Goal: Find specific fact: Find specific fact

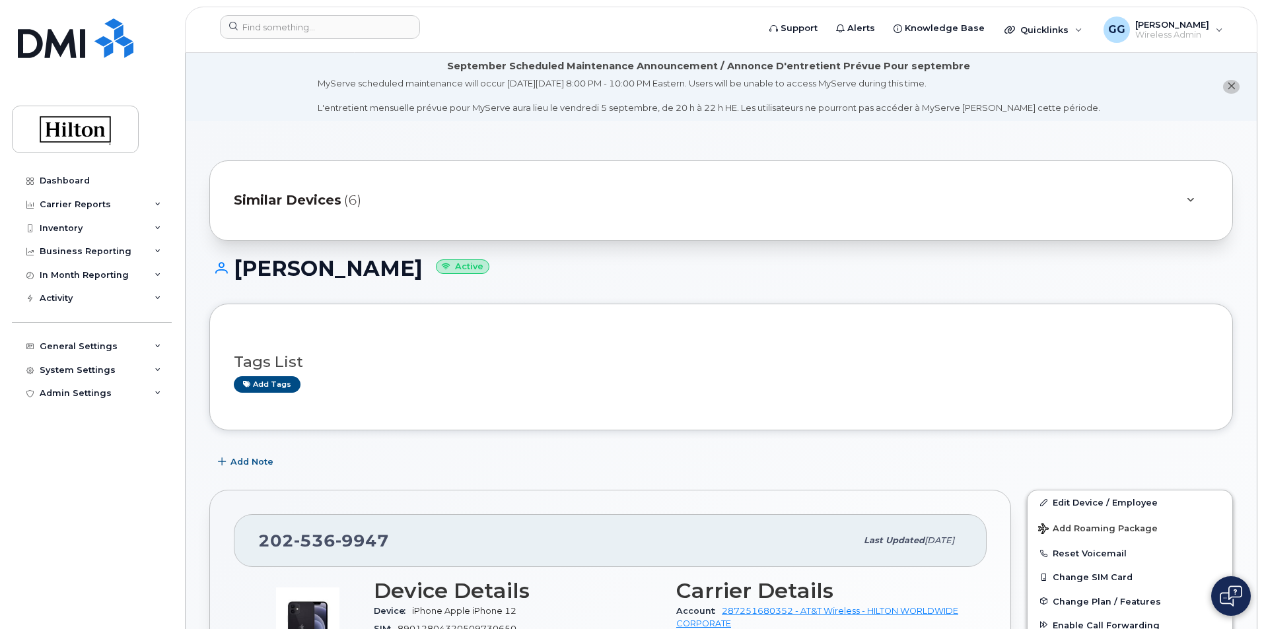
scroll to position [198, 0]
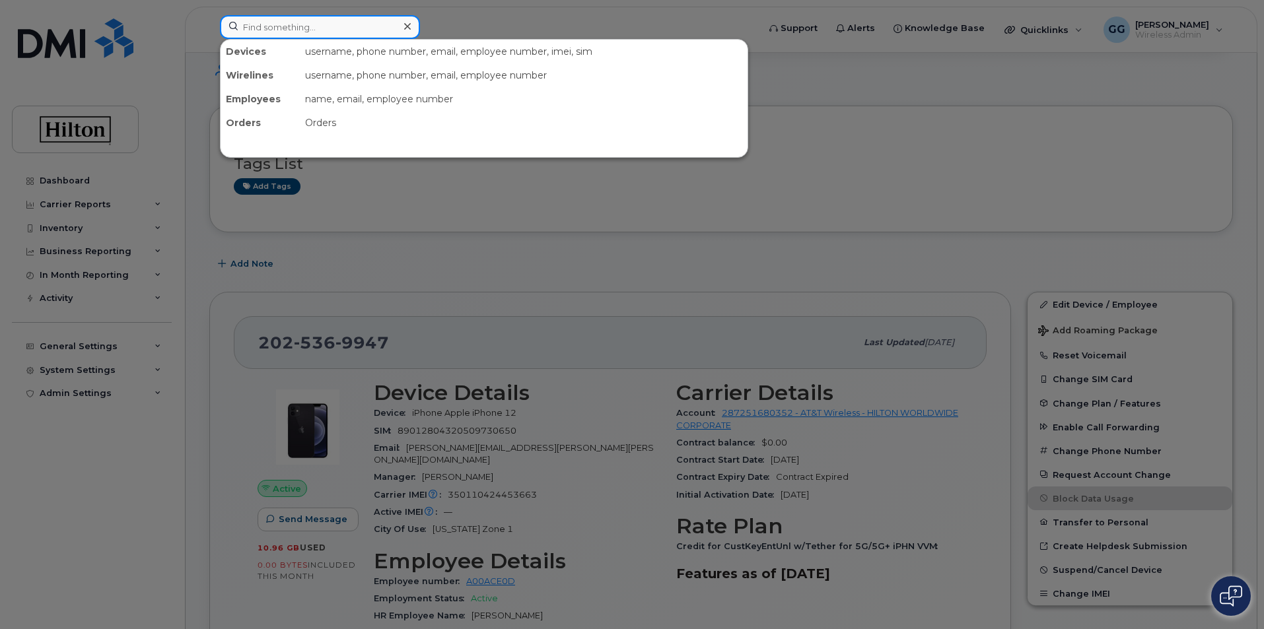
click at [352, 26] on input at bounding box center [320, 27] width 200 height 24
paste input "[PERSON_NAME]"
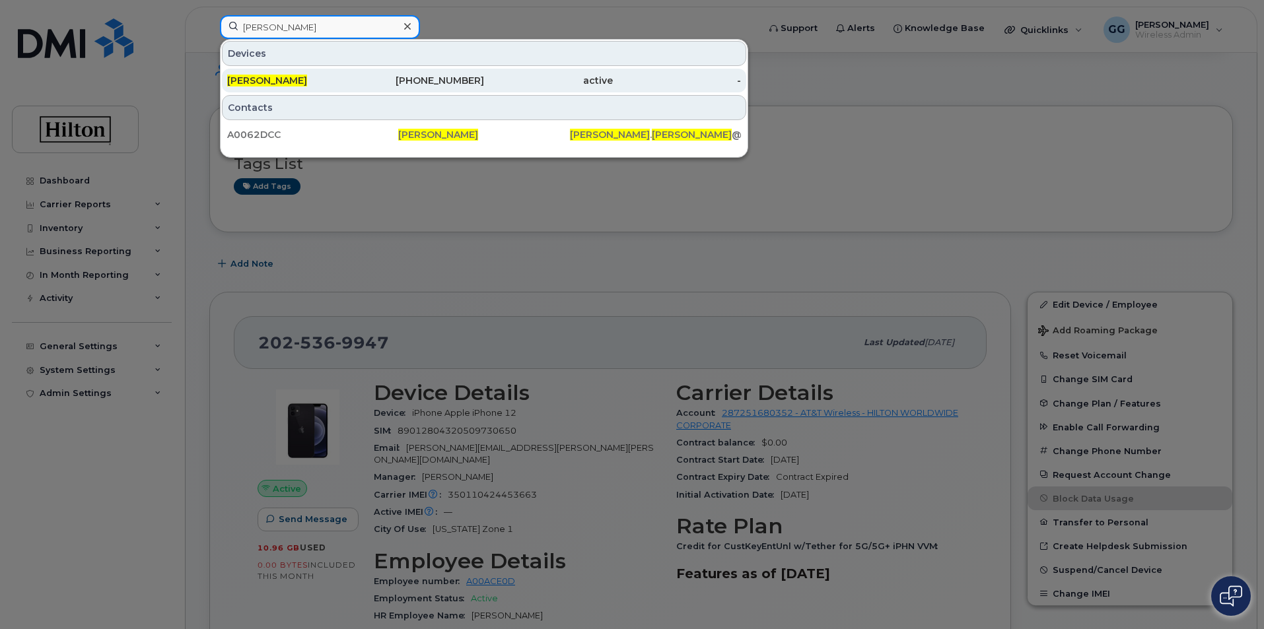
type input "[PERSON_NAME]"
click at [307, 75] on span "[PERSON_NAME]" at bounding box center [267, 81] width 80 height 12
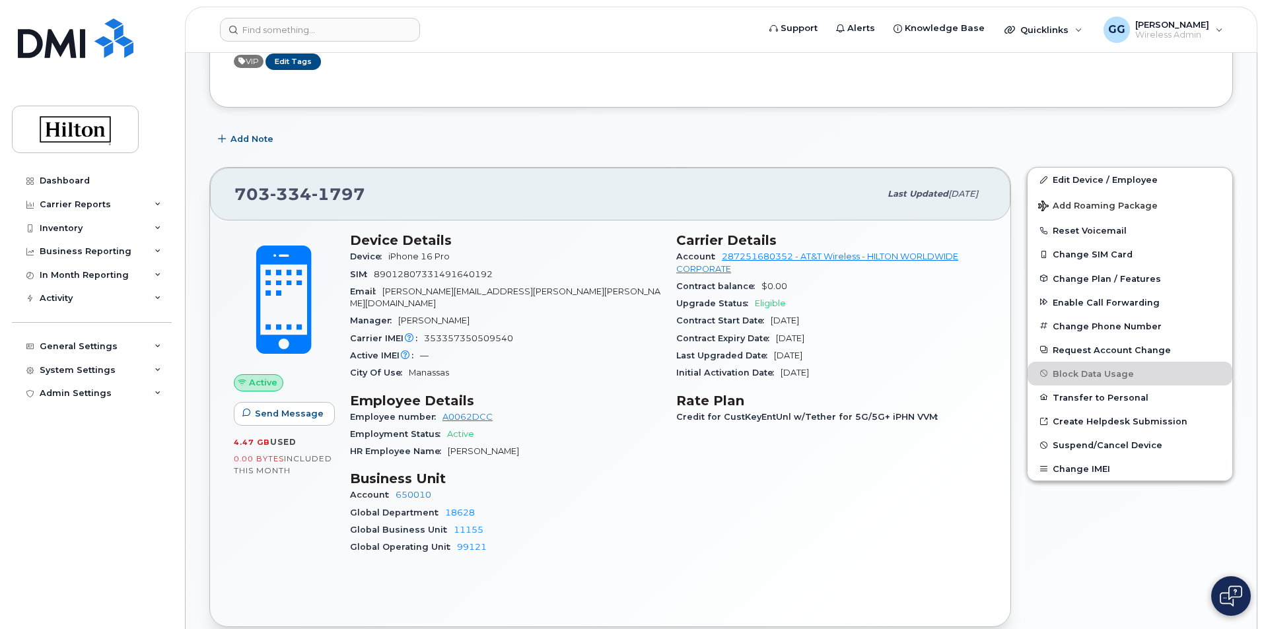
scroll to position [330, 0]
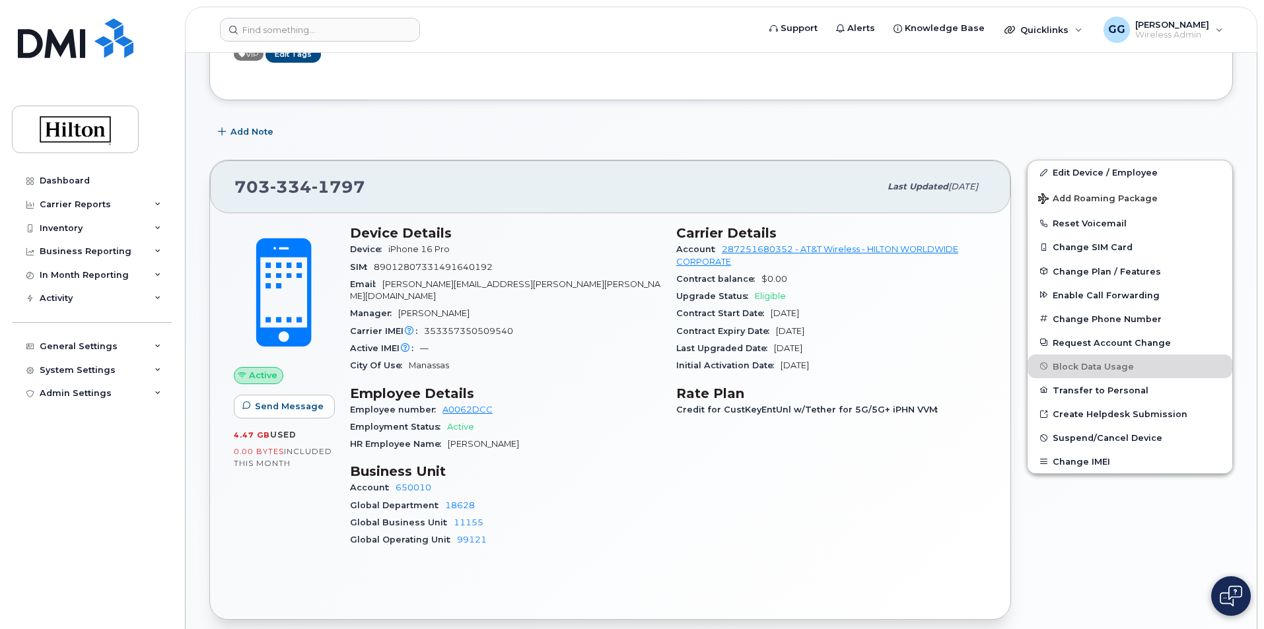
drag, startPoint x: 349, startPoint y: 231, endPoint x: 856, endPoint y: 365, distance: 525.1
click at [856, 365] on div "Device Details Device iPhone 16 Pro SIM [TECHNICAL_ID] Email [PERSON_NAME][EMAI…" at bounding box center [668, 392] width 652 height 350
click at [902, 331] on div "Contract Expiry Date [DATE]" at bounding box center [831, 331] width 310 height 17
drag, startPoint x: 341, startPoint y: 224, endPoint x: 871, endPoint y: 345, distance: 543.9
click at [871, 345] on div "Active Send Message 4.47 GB  used 0.00 Bytes  included this month Device Detail…" at bounding box center [610, 392] width 769 height 350
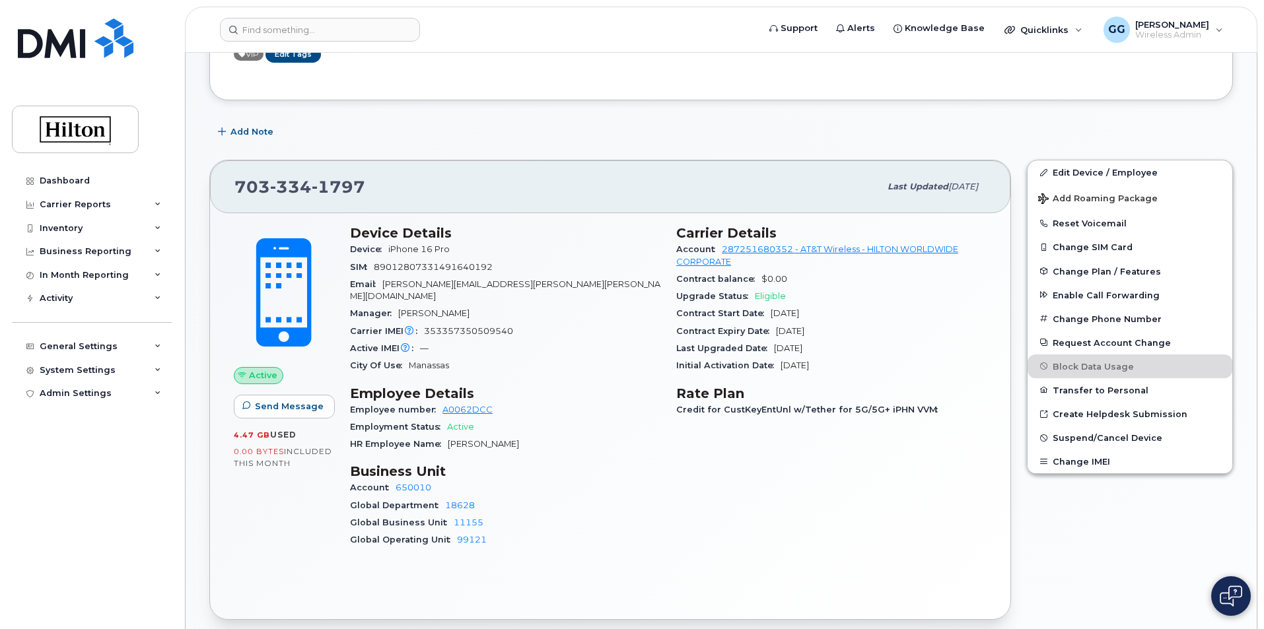
copy div "Active Send Message 4.47 GB  used 0.00 Bytes  included this month Device Detail…"
click at [561, 543] on div "Device Details Device iPhone 16 Pro SIM [TECHNICAL_ID] Email [PERSON_NAME][EMAI…" at bounding box center [505, 392] width 326 height 350
drag, startPoint x: 348, startPoint y: 226, endPoint x: 507, endPoint y: 268, distance: 164.5
click at [507, 268] on div "Device Details Device iPhone 16 Pro SIM [TECHNICAL_ID] Email [PERSON_NAME][EMAI…" at bounding box center [505, 392] width 326 height 350
drag, startPoint x: 601, startPoint y: 419, endPoint x: 600, endPoint y: 475, distance: 56.8
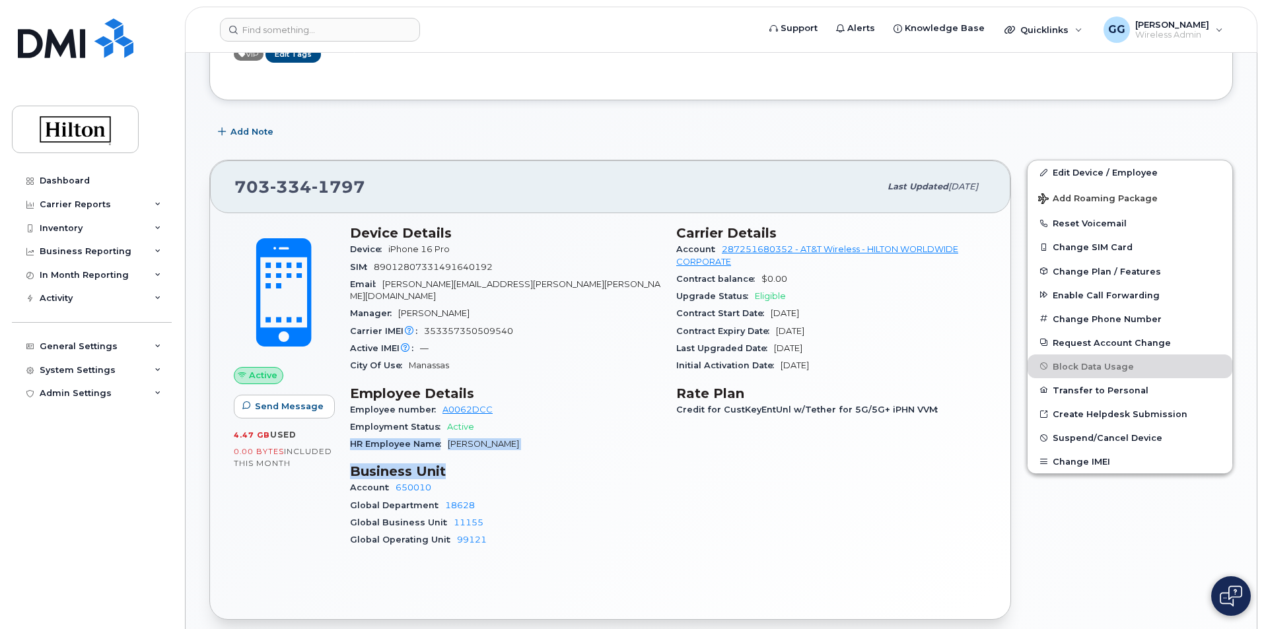
click at [600, 475] on div "Device Details Device iPhone 16 Pro SIM [TECHNICAL_ID] Email [PERSON_NAME][EMAI…" at bounding box center [505, 392] width 326 height 350
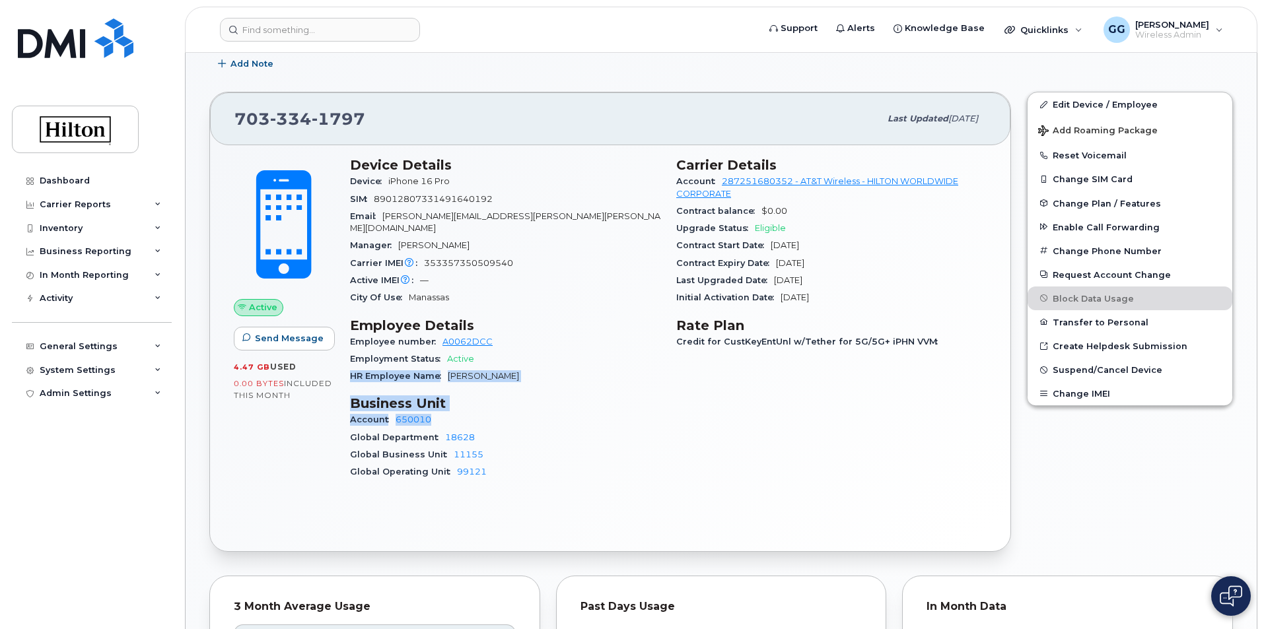
scroll to position [396, 0]
